Goal: Book appointment/travel/reservation

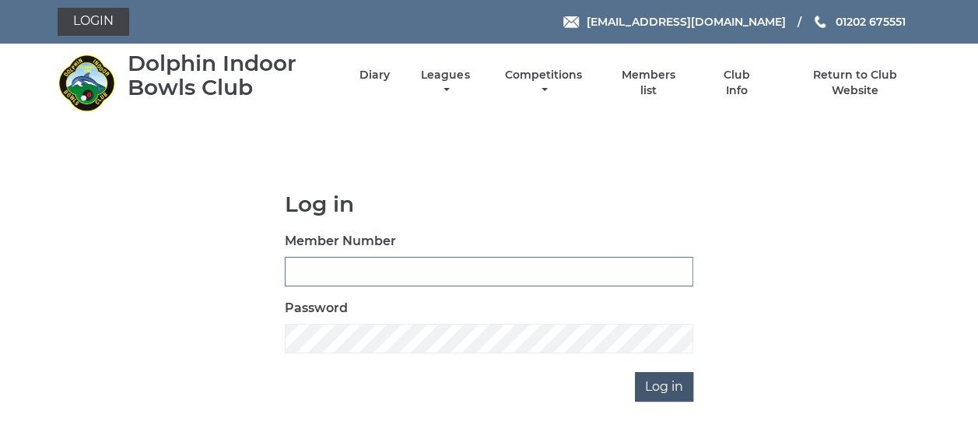
type input "3863"
click at [685, 389] on input "Log in" at bounding box center [664, 387] width 58 height 30
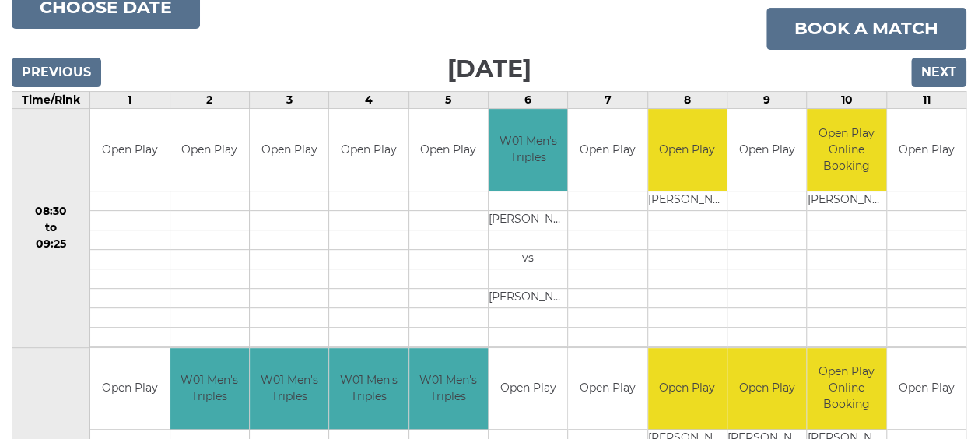
scroll to position [156, 0]
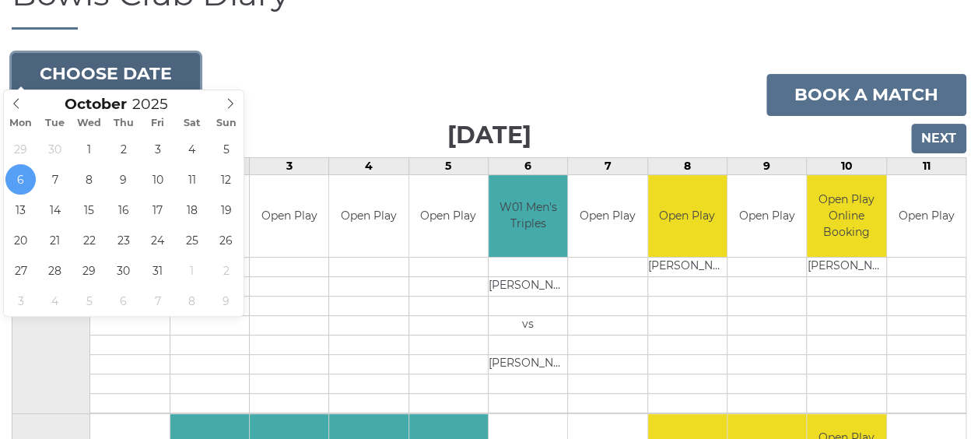
click at [133, 66] on button "Choose date" at bounding box center [106, 74] width 188 height 42
type input "2025-10-20"
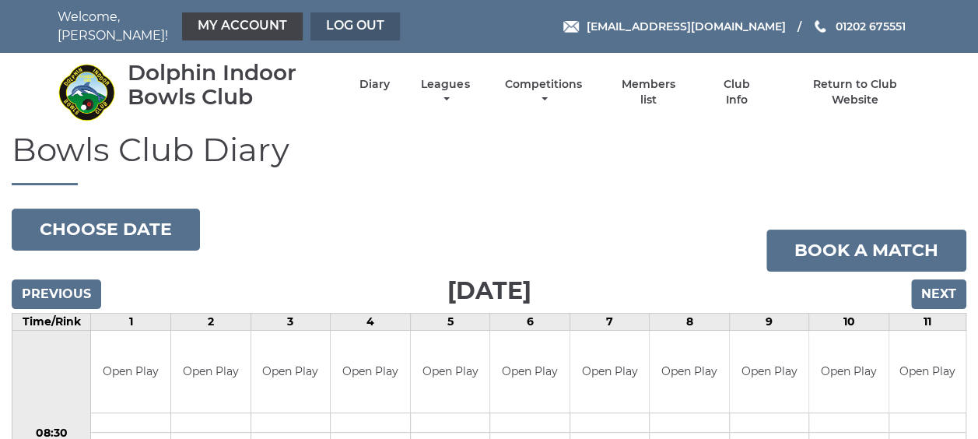
click at [352, 18] on link "Log out" at bounding box center [354, 26] width 89 height 28
